Goal: Task Accomplishment & Management: Manage account settings

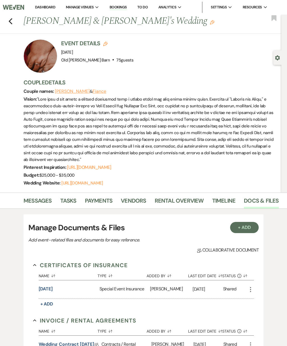
click at [11, 19] on icon "Previous" at bounding box center [10, 21] width 4 height 7
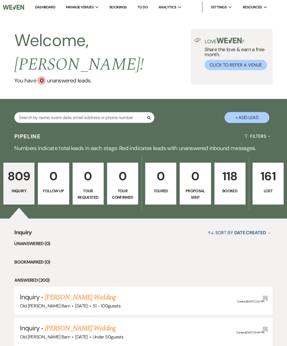
scroll to position [71, 0]
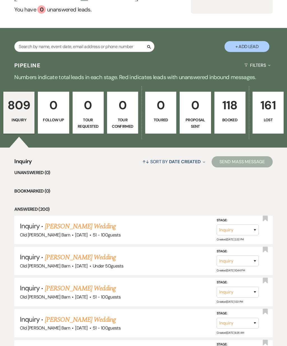
click at [224, 114] on link "118 Booked" at bounding box center [229, 113] width 31 height 42
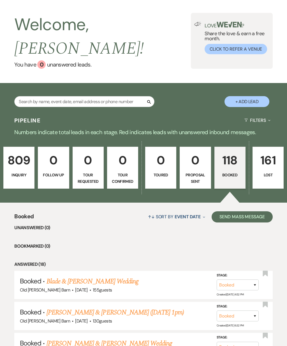
scroll to position [16, 0]
click at [129, 277] on link "Blade & [PERSON_NAME] Wedding" at bounding box center [92, 282] width 92 height 10
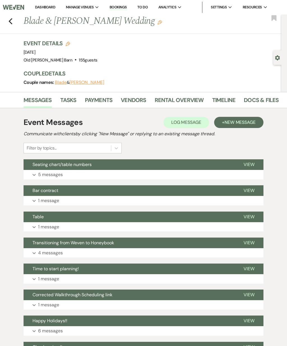
scroll to position [9, 0]
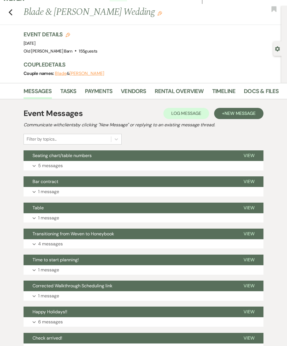
click at [251, 156] on span "View" at bounding box center [248, 156] width 11 height 6
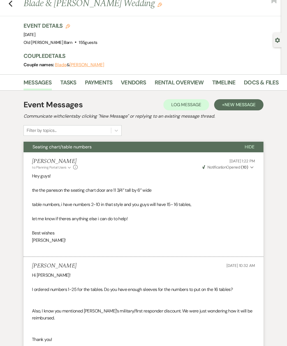
scroll to position [0, 0]
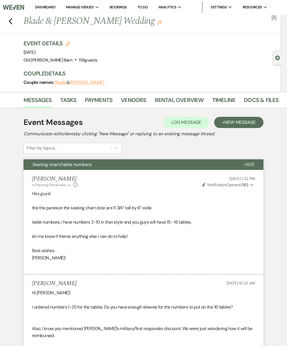
click at [261, 101] on link "Docs & Files" at bounding box center [260, 102] width 35 height 12
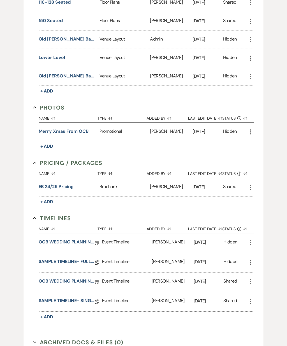
scroll to position [275, 0]
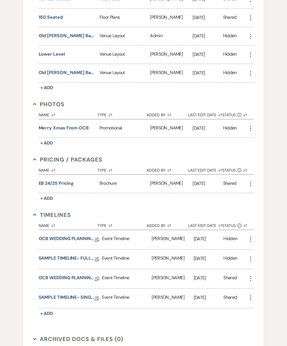
click at [50, 277] on link "OCB WEDDING PLANNING QUESTIONNAIRE" at bounding box center [67, 279] width 56 height 9
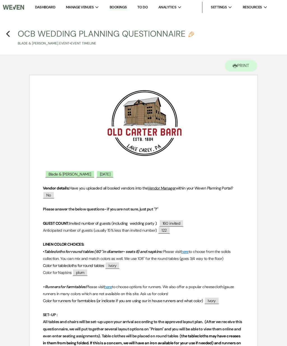
click at [10, 34] on icon "Previous" at bounding box center [8, 34] width 4 height 7
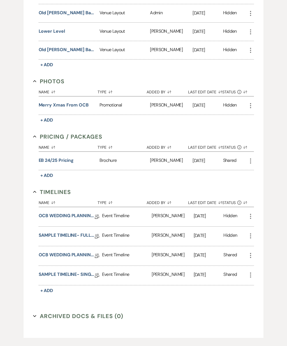
click at [51, 217] on link "OCB WEDDING PLANNING QUESTIONNAIRE" at bounding box center [67, 217] width 56 height 9
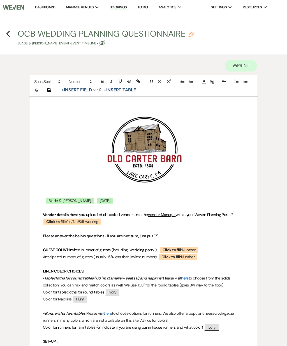
click at [8, 36] on use "button" at bounding box center [8, 34] width 4 height 6
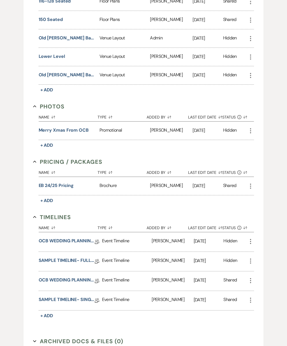
scroll to position [272, 0]
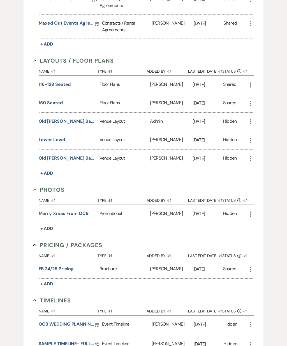
click at [47, 85] on button "116-128 seated" at bounding box center [55, 84] width 32 height 7
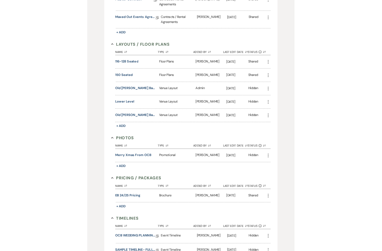
scroll to position [190, 0]
